Goal: Information Seeking & Learning: Learn about a topic

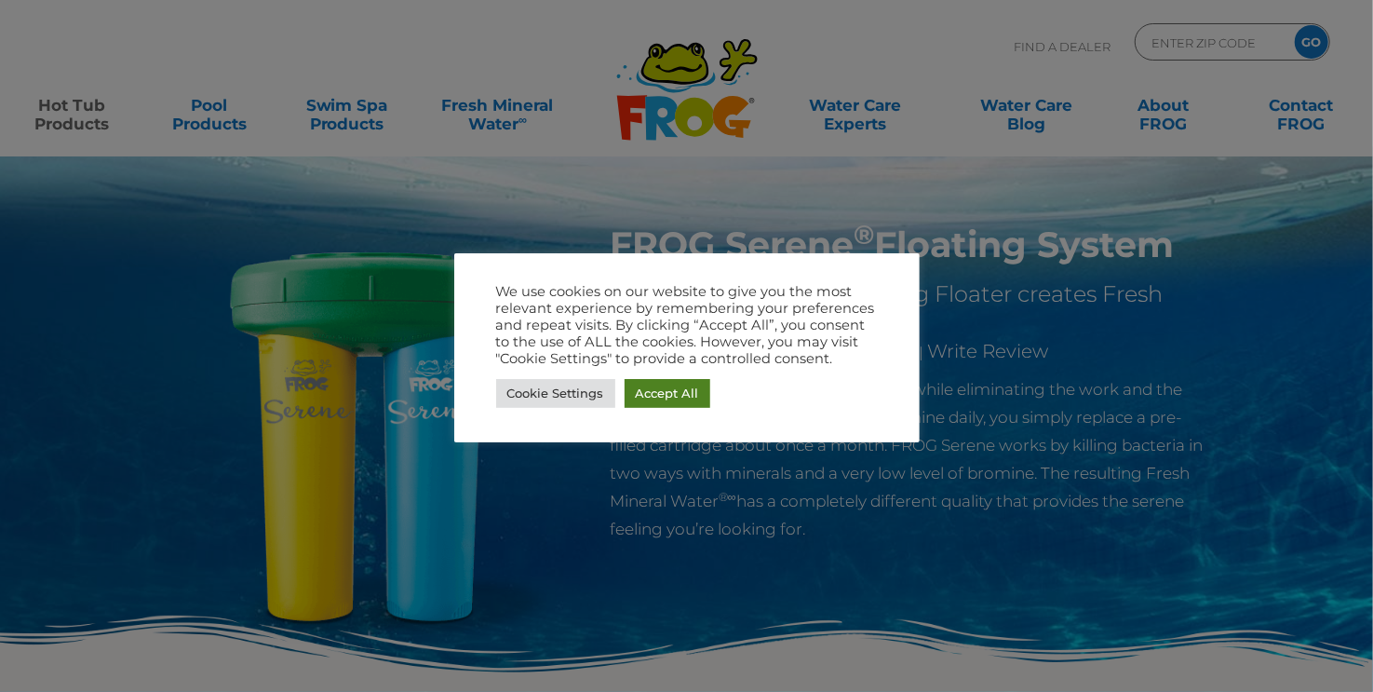
click at [702, 385] on link "Accept All" at bounding box center [668, 393] width 86 height 29
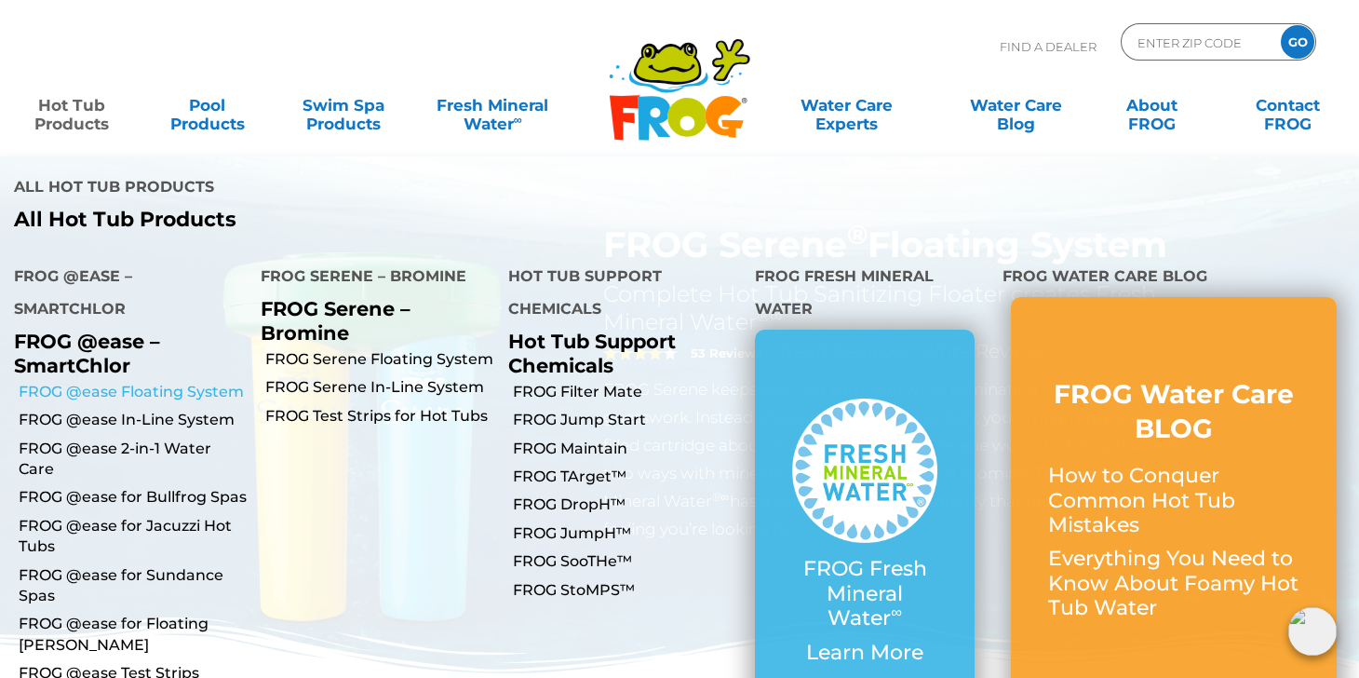
click at [130, 382] on link "FROG @ease Floating System" at bounding box center [133, 392] width 228 height 20
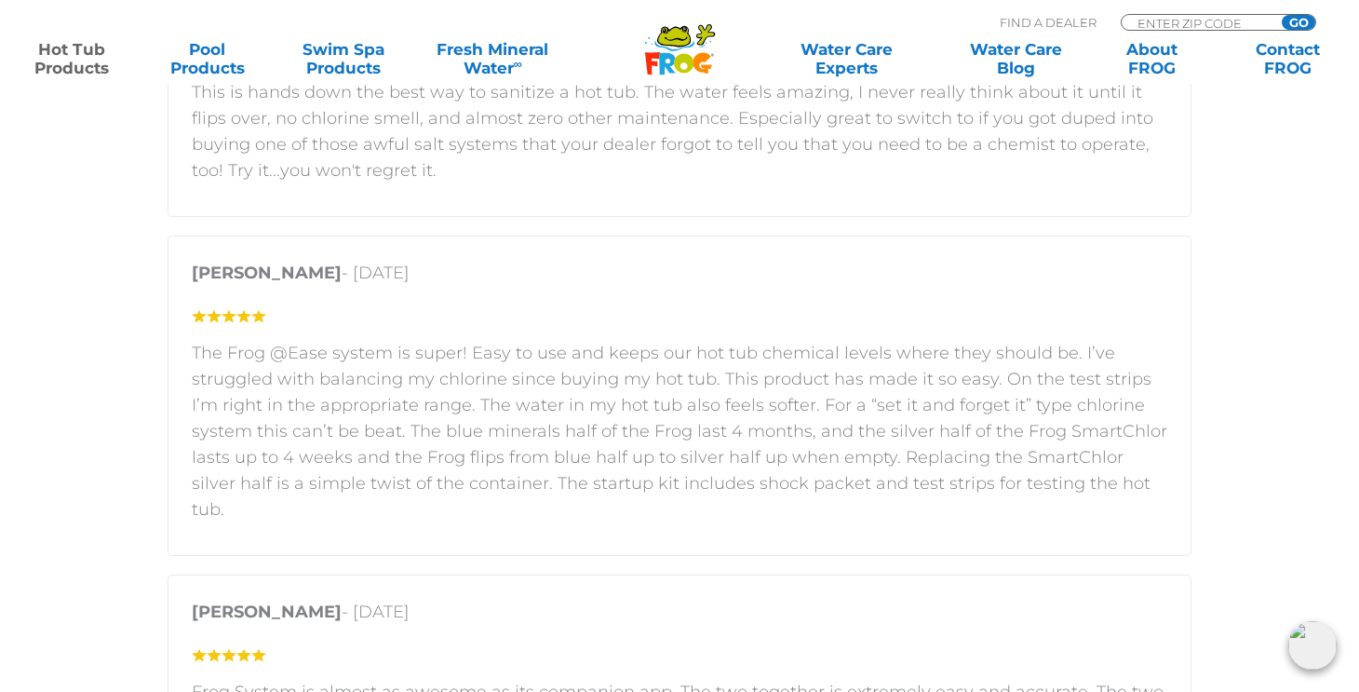
scroll to position [2699, 0]
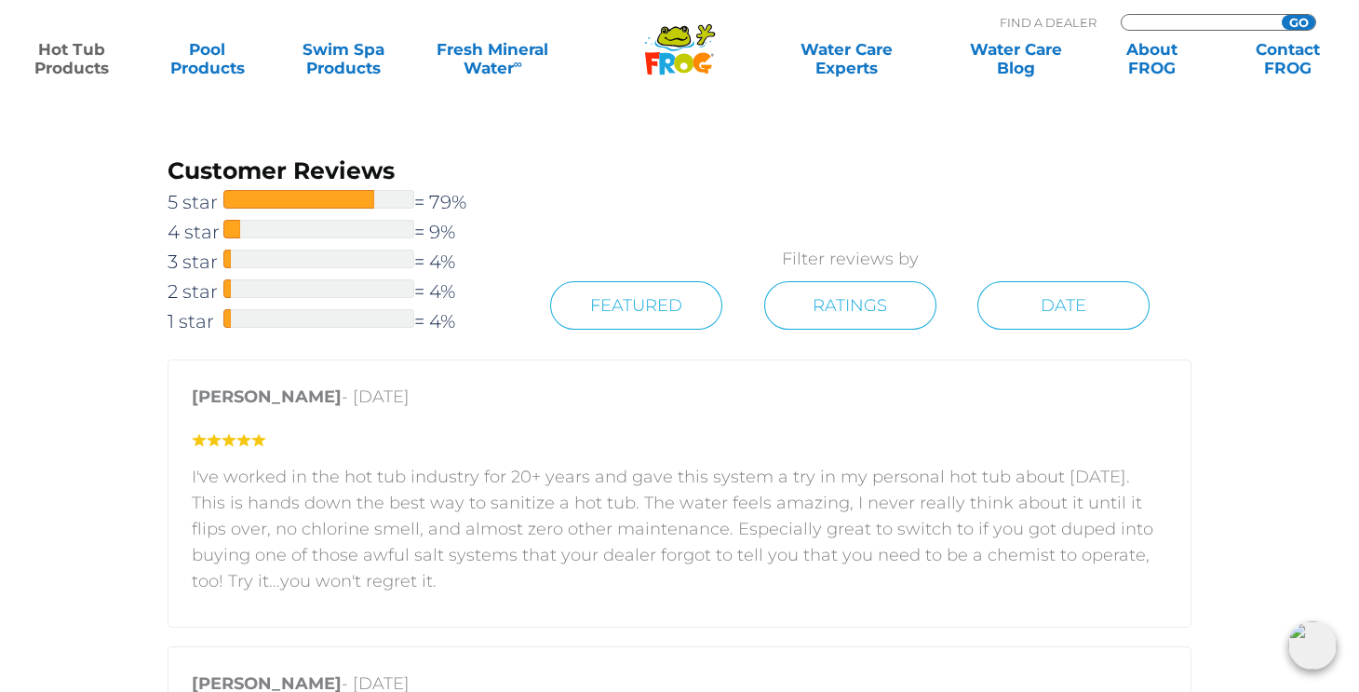
click at [1141, 24] on input "Zip Code Form" at bounding box center [1199, 23] width 126 height 16
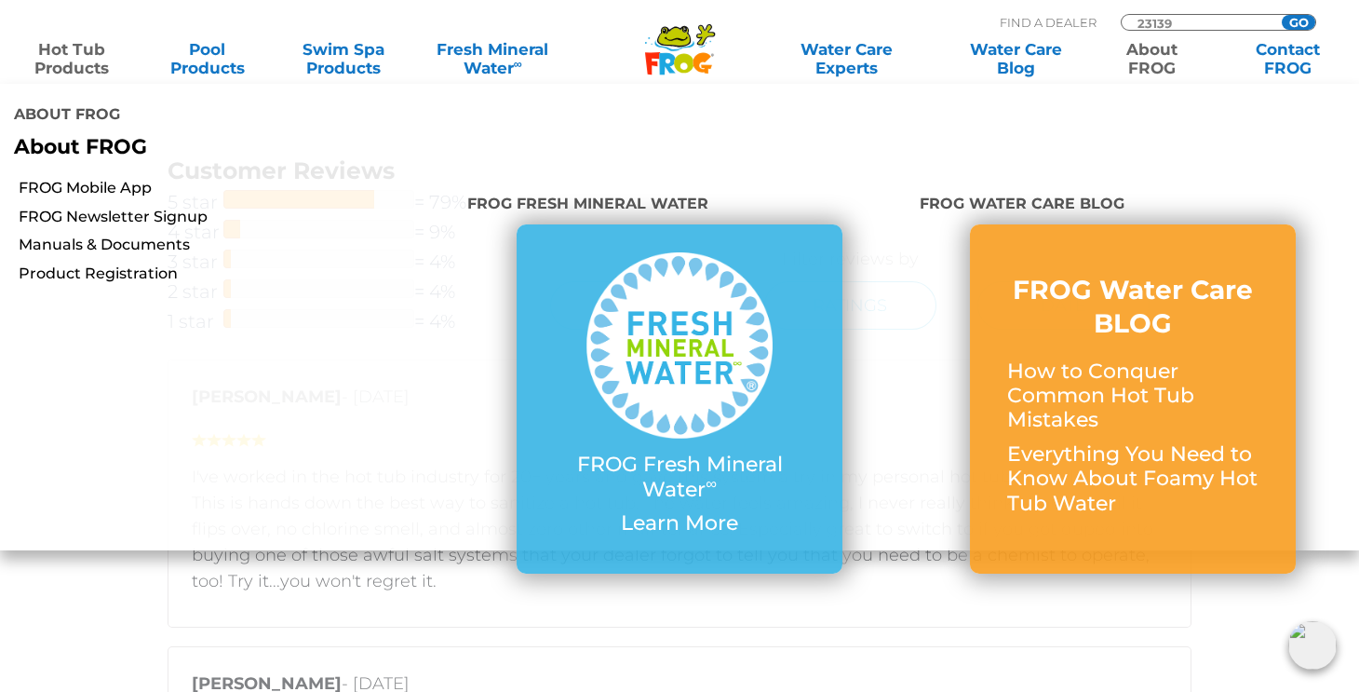
type input "23139"
click at [1282, 15] on input "GO" at bounding box center [1299, 22] width 34 height 15
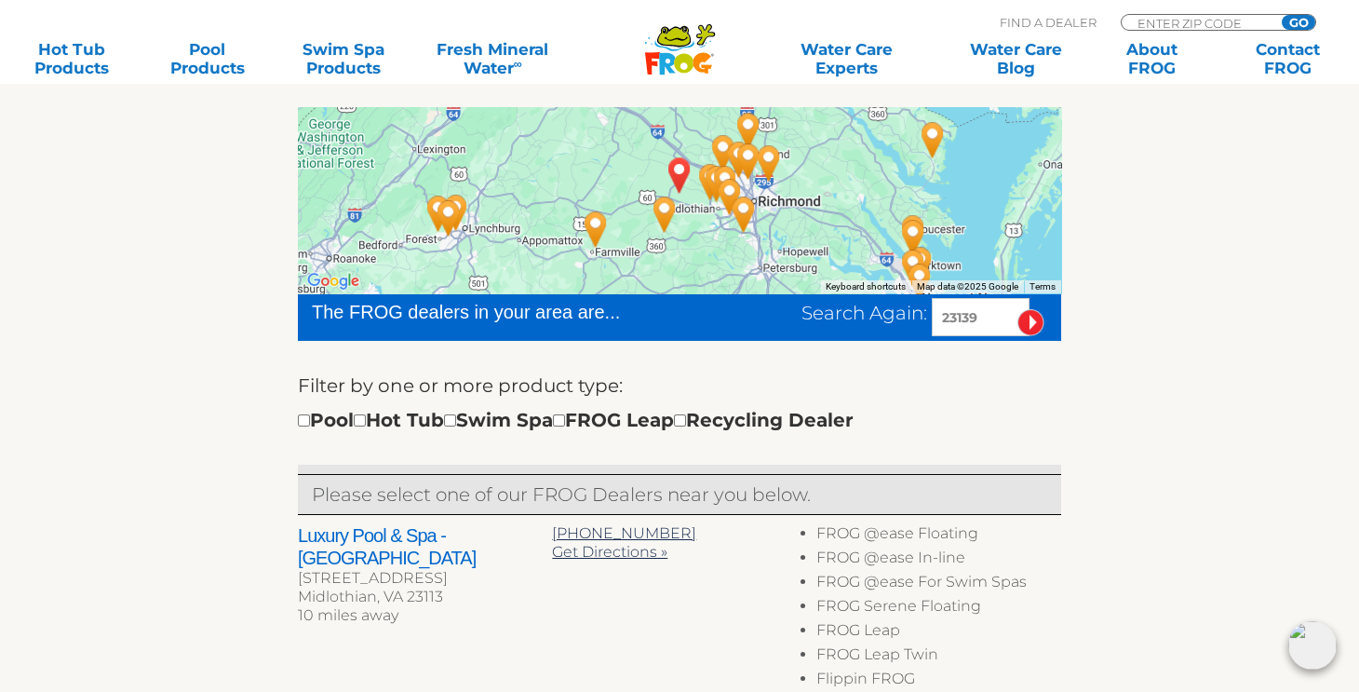
scroll to position [372, 0]
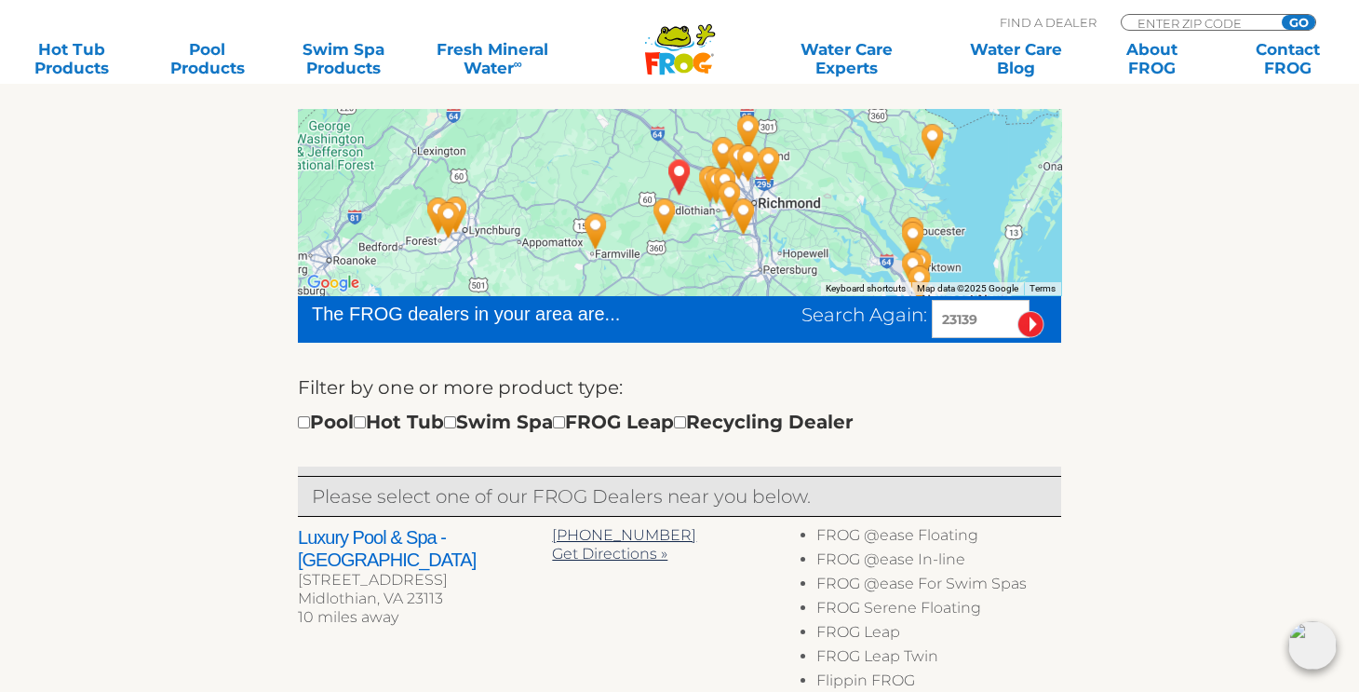
click at [400, 538] on h2 "Luxury Pool & Spa - Richmond" at bounding box center [425, 548] width 254 height 45
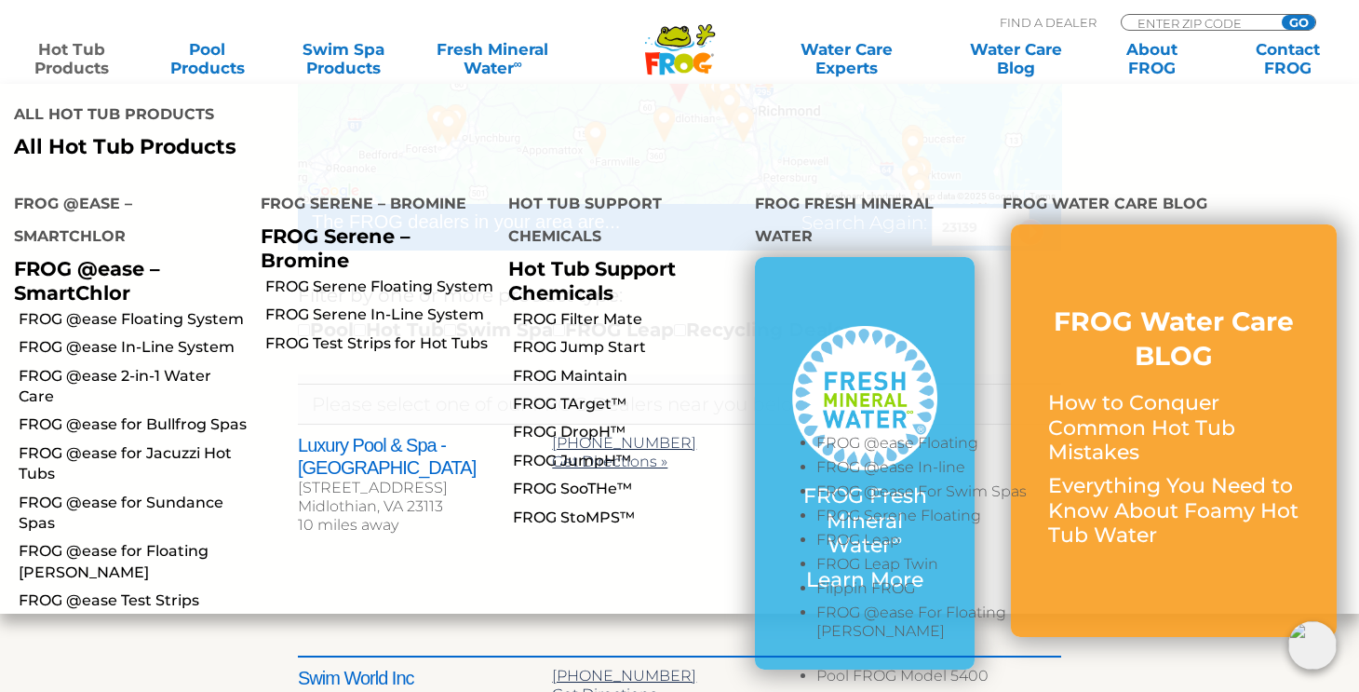
click at [59, 61] on link "Hot Tub Products" at bounding box center [72, 58] width 106 height 37
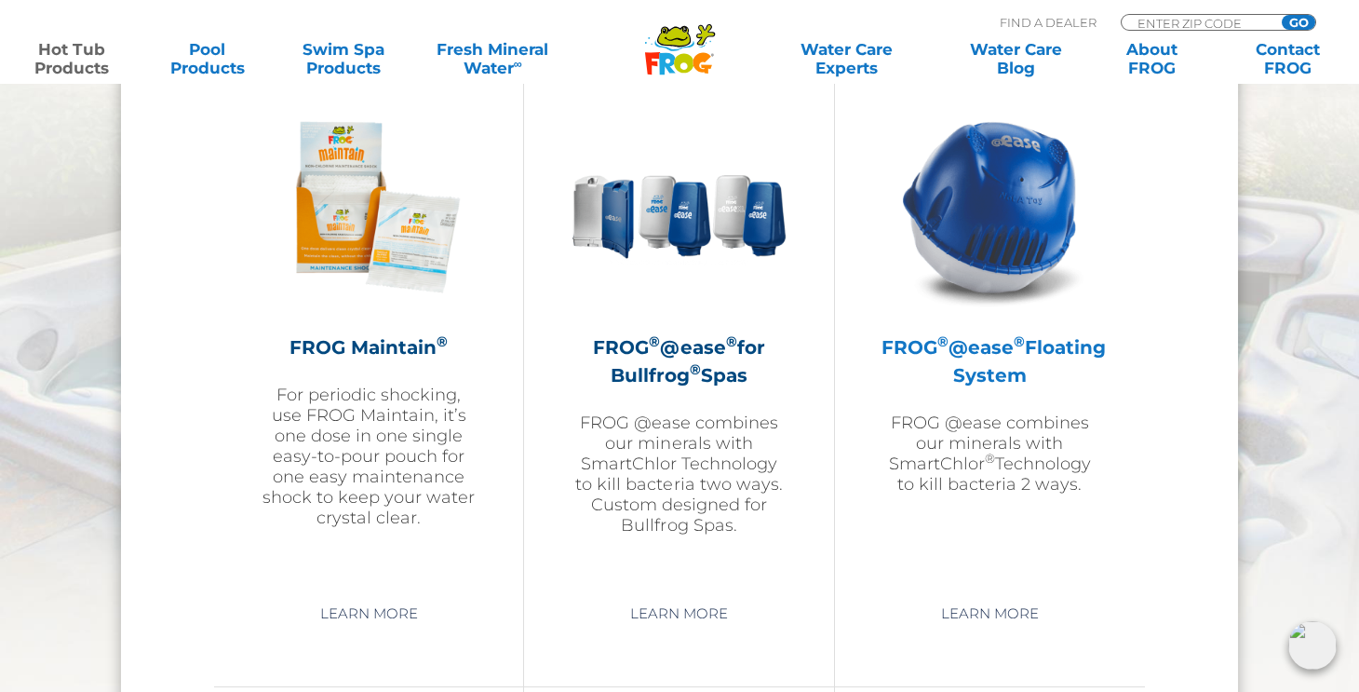
scroll to position [2142, 0]
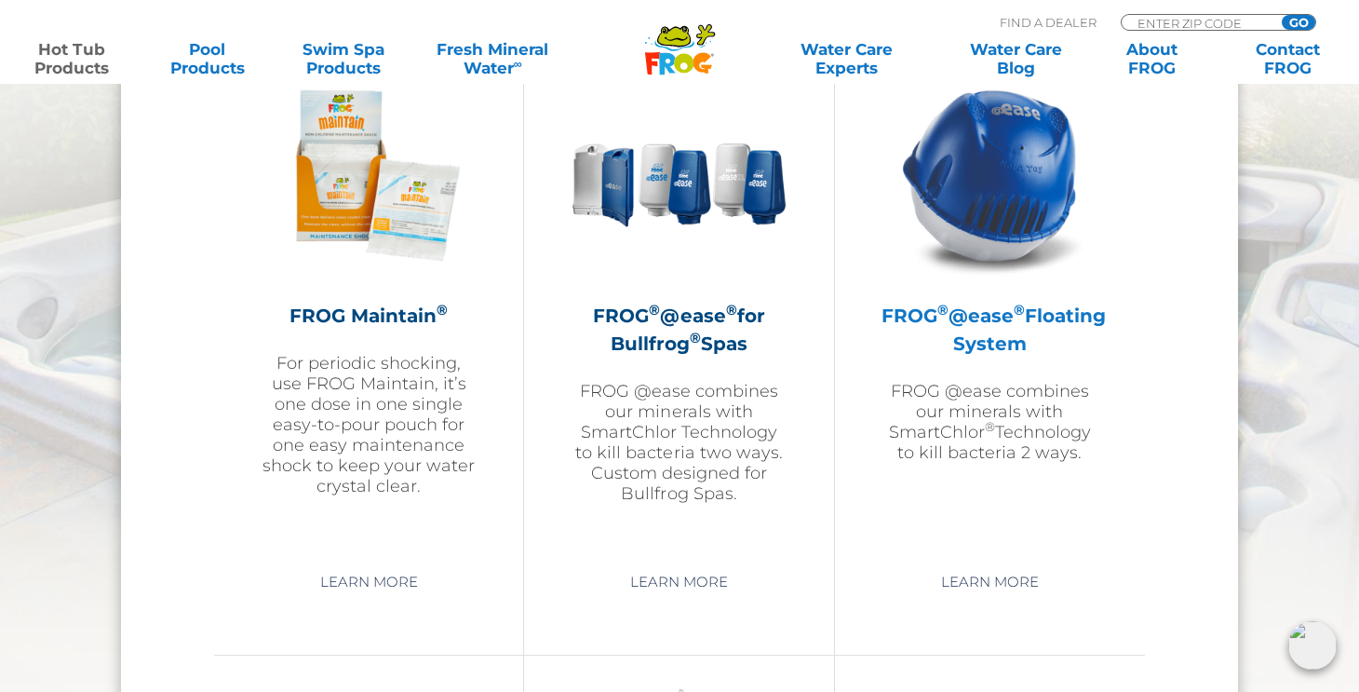
click at [983, 336] on h2 "FROG ® @ease ® Floating System" at bounding box center [990, 330] width 217 height 56
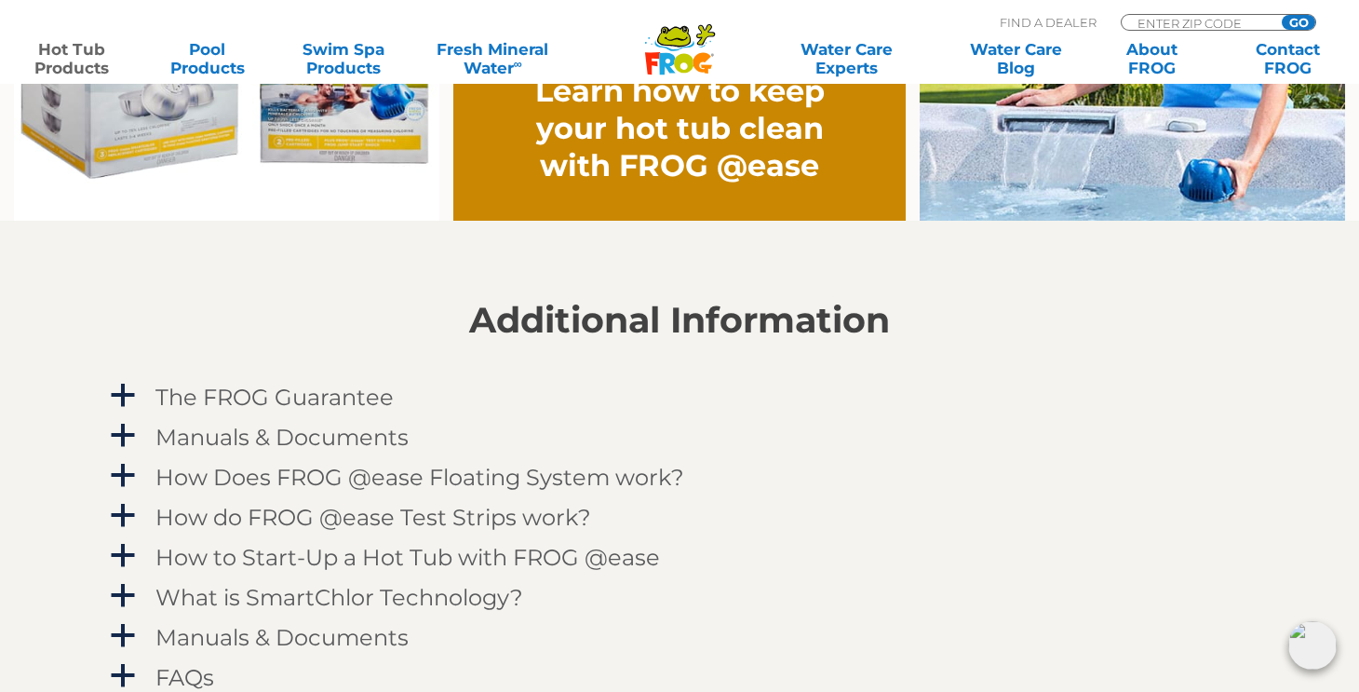
scroll to position [1861, 0]
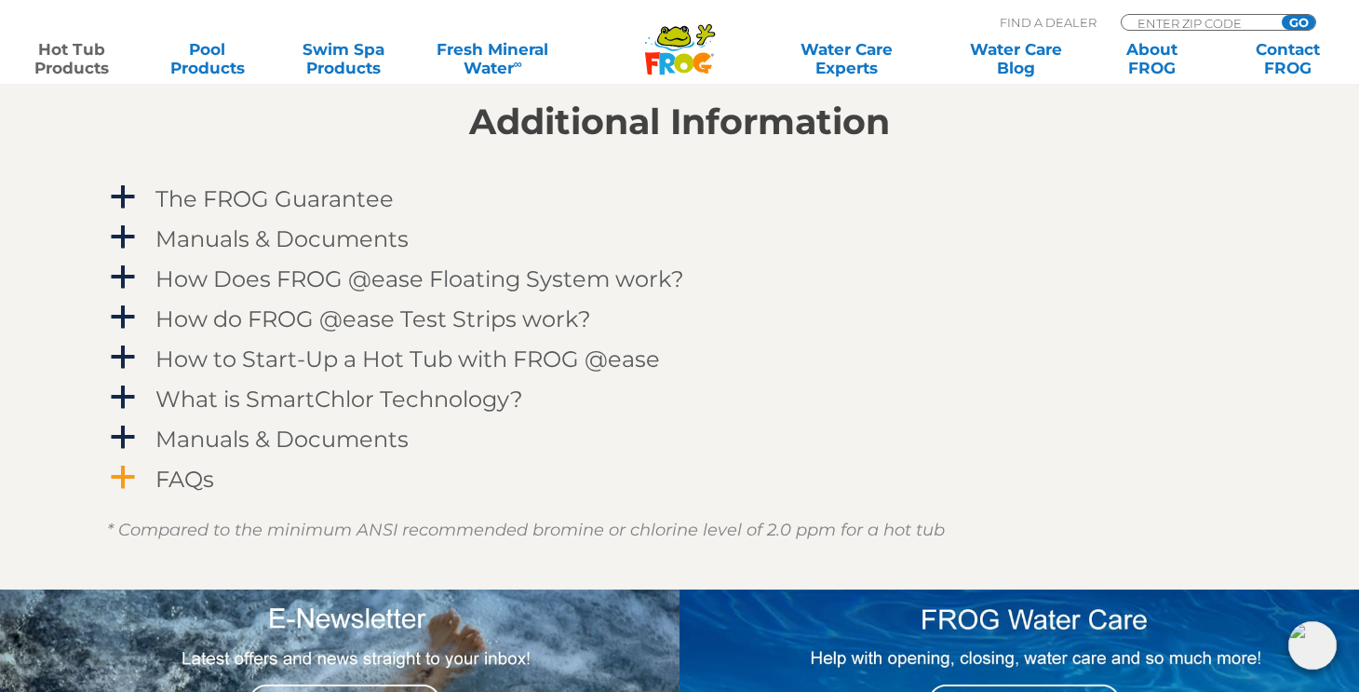
click at [155, 482] on h4 "FAQs" at bounding box center [184, 478] width 59 height 25
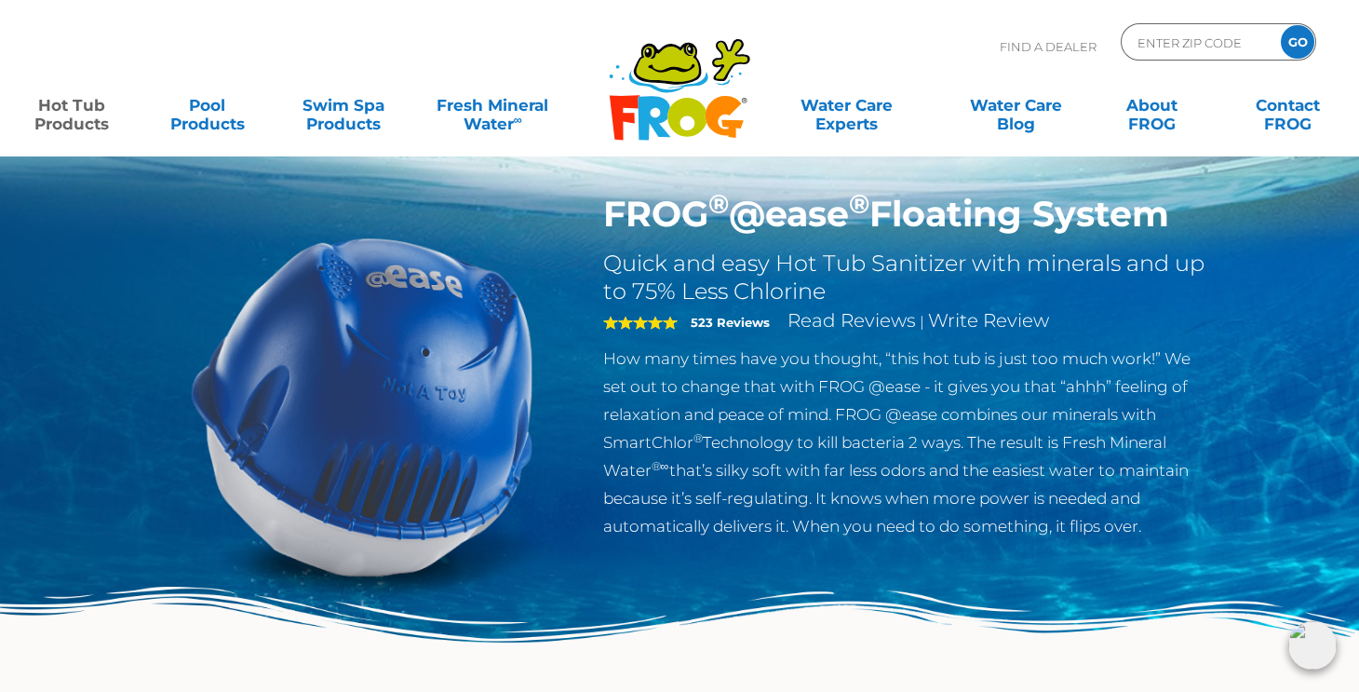
scroll to position [0, 0]
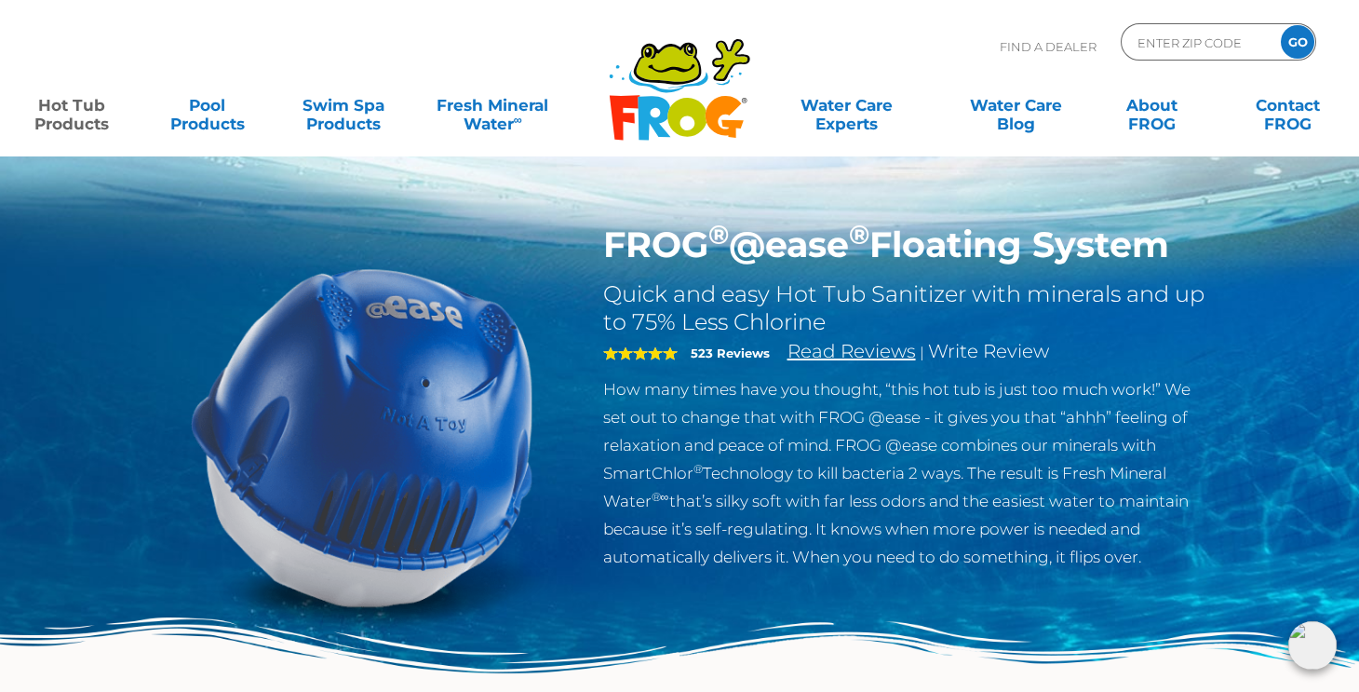
click at [899, 352] on link "Read Reviews" at bounding box center [852, 351] width 128 height 22
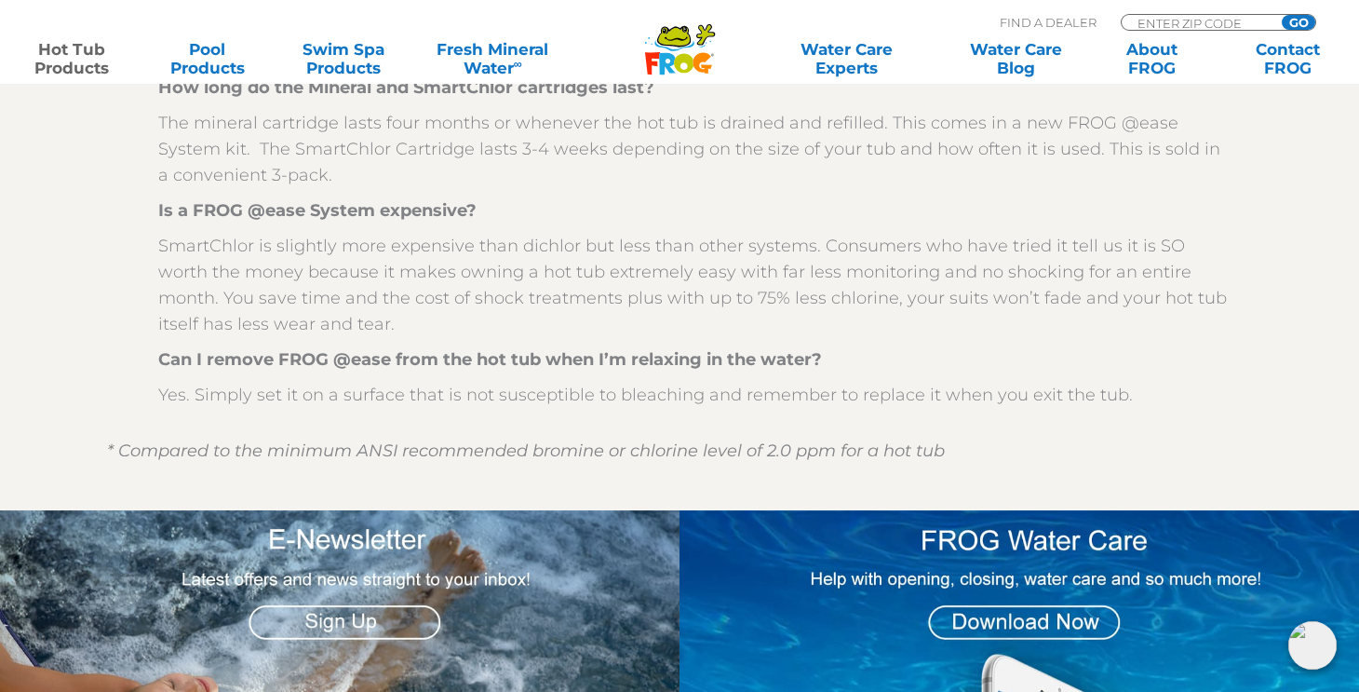
scroll to position [2127, 0]
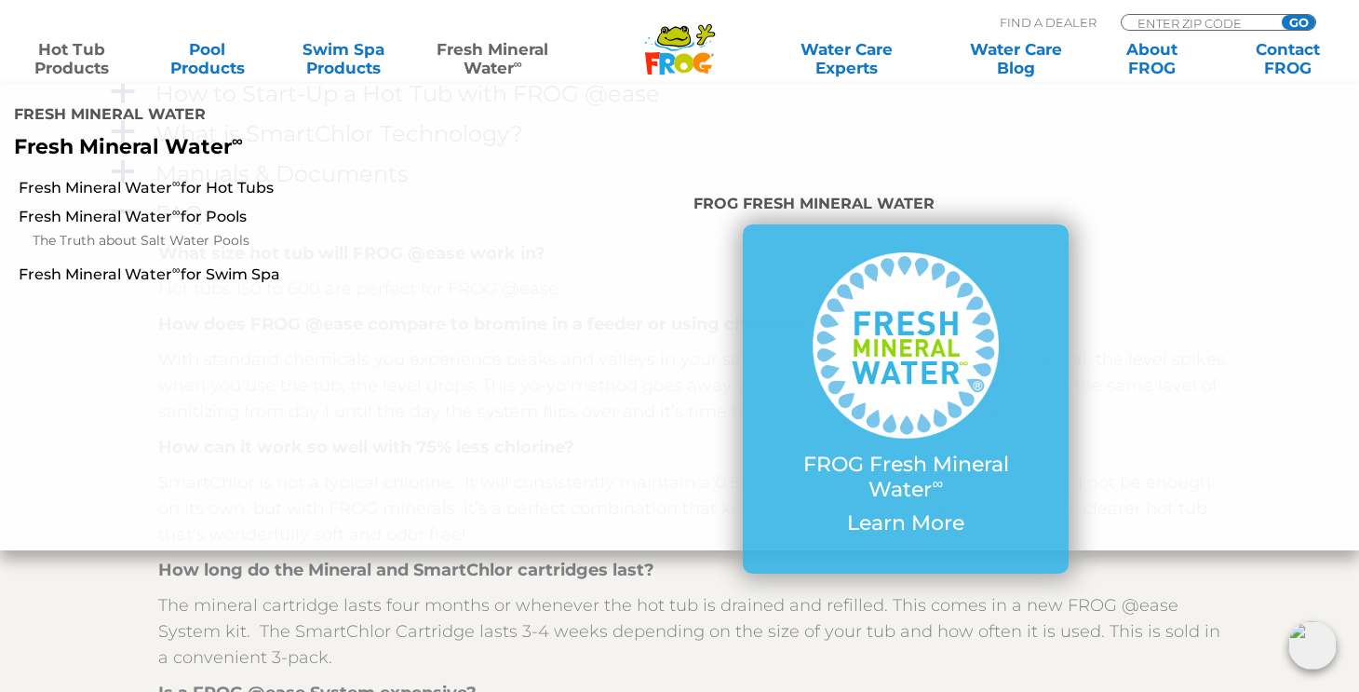
click at [491, 57] on link "Fresh Mineral Water ∞" at bounding box center [492, 58] width 132 height 37
click at [246, 178] on link "Fresh Mineral Water ∞ for Hot Tubs" at bounding box center [236, 188] width 435 height 20
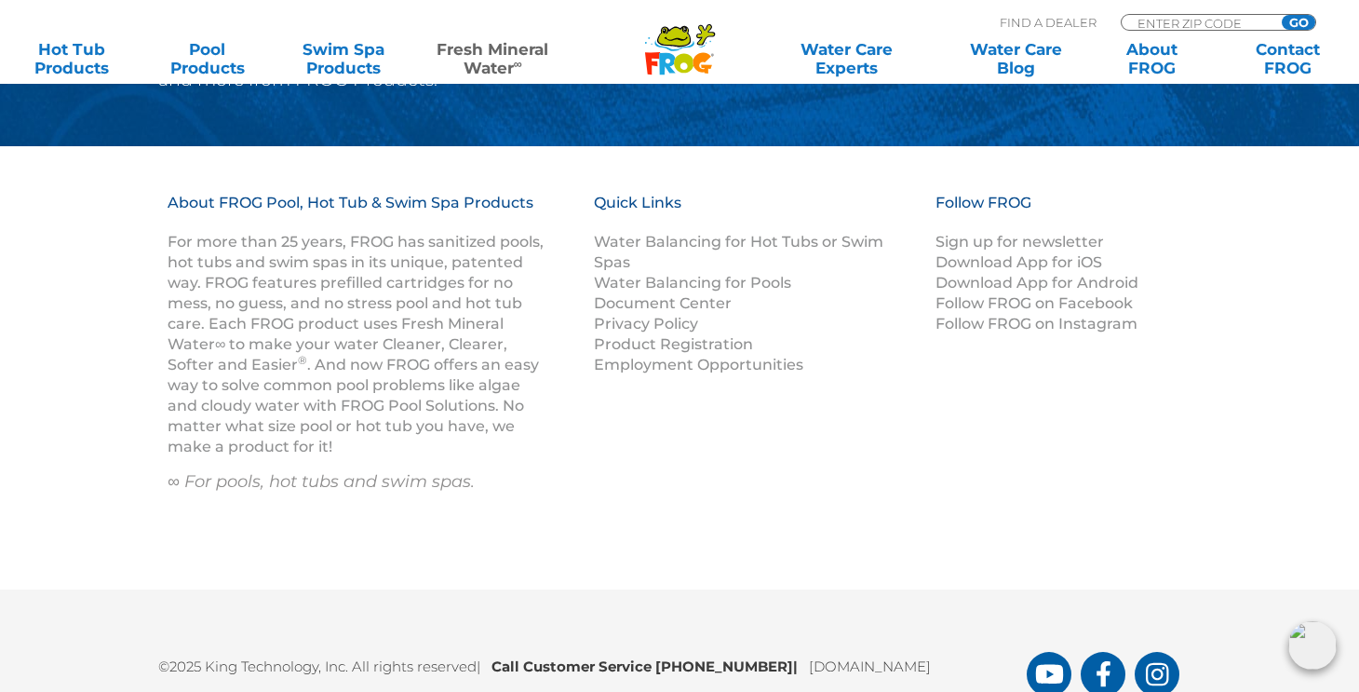
scroll to position [2719, 0]
